Goal: Navigation & Orientation: Find specific page/section

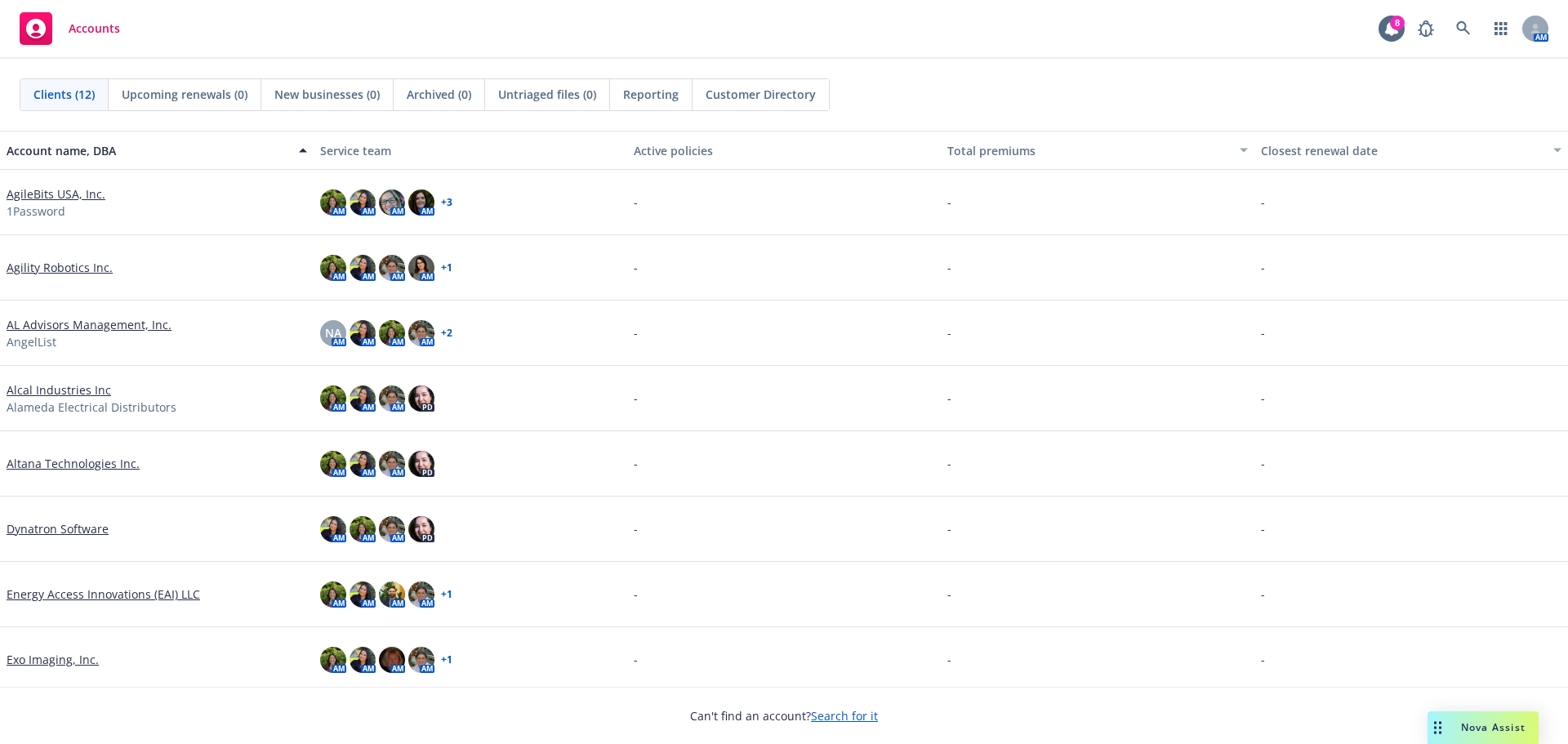
click at [71, 322] on link "AL Advisors Management, Inc." at bounding box center [89, 325] width 165 height 17
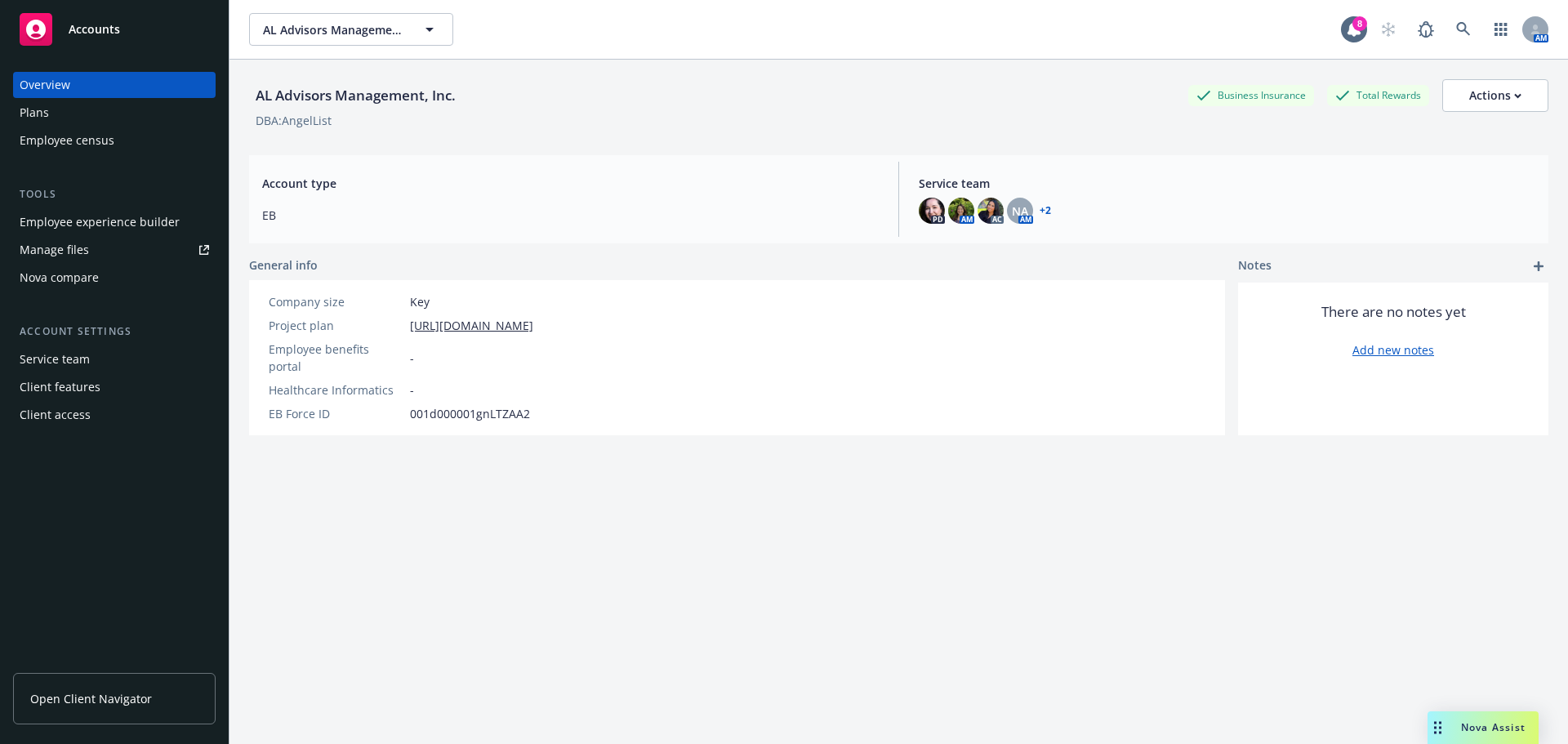
click at [115, 219] on div "Employee experience builder" at bounding box center [100, 222] width 160 height 26
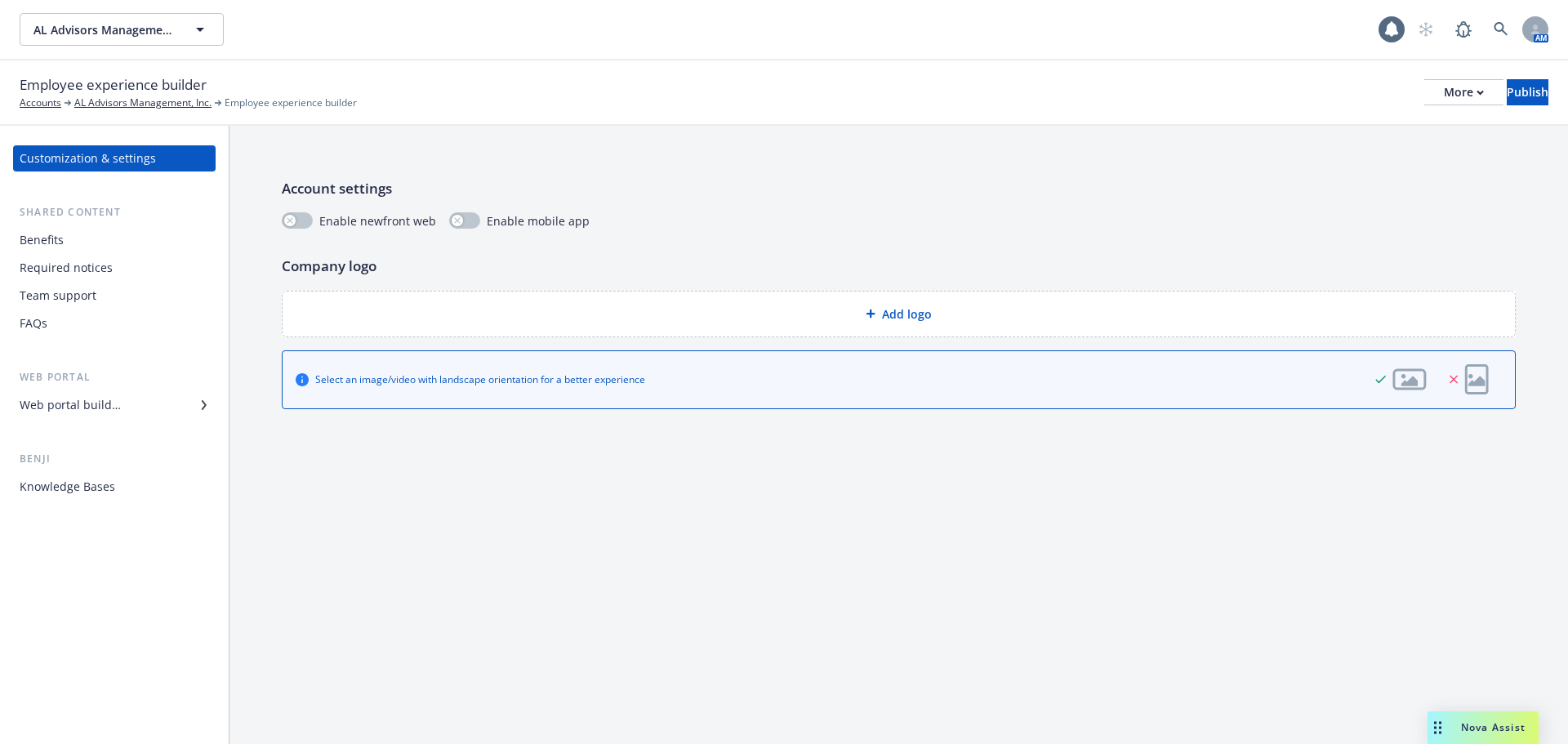
click at [42, 261] on div "Required notices" at bounding box center [67, 268] width 93 height 26
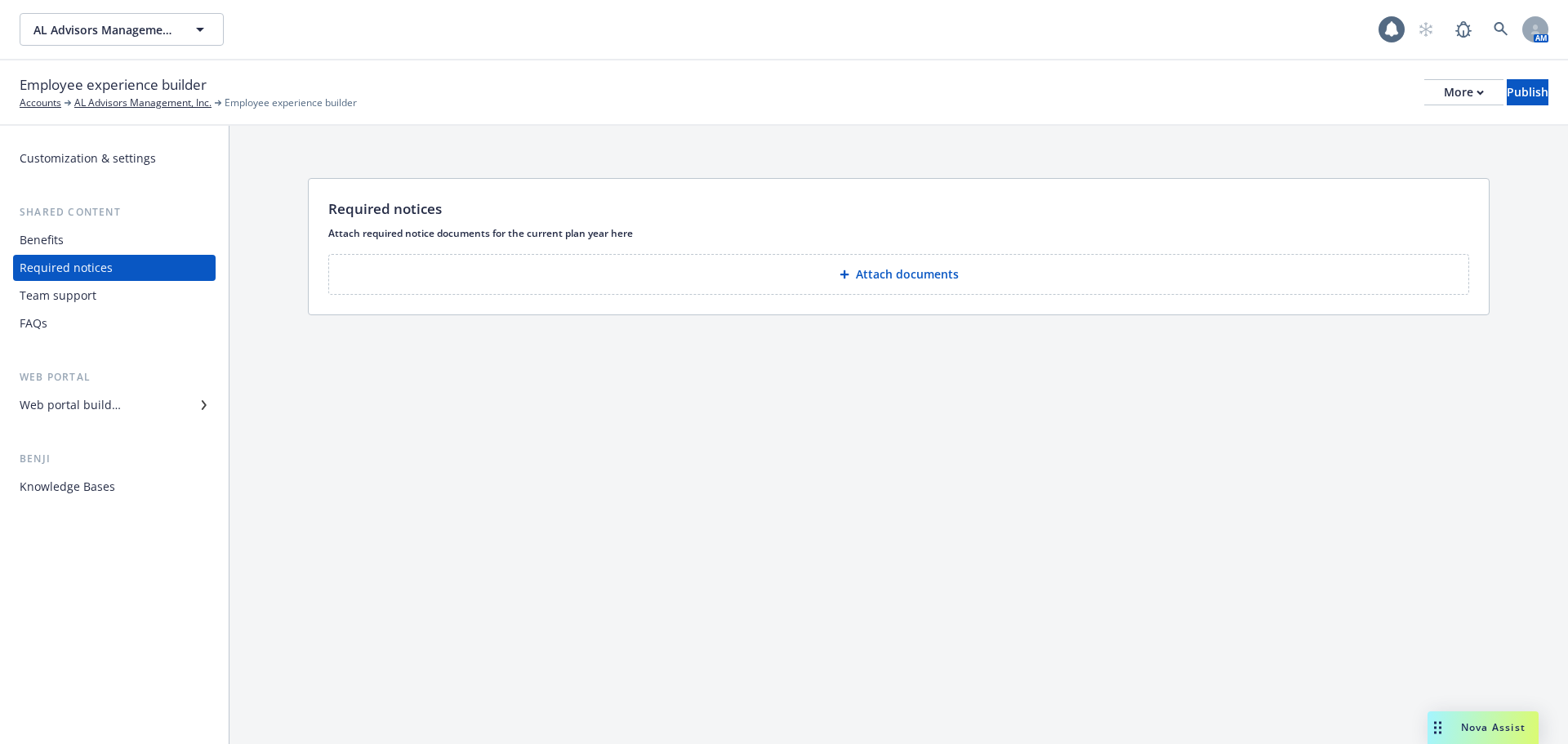
click at [54, 295] on div "Team support" at bounding box center [58, 295] width 77 height 26
